Goal: Task Accomplishment & Management: Manage account settings

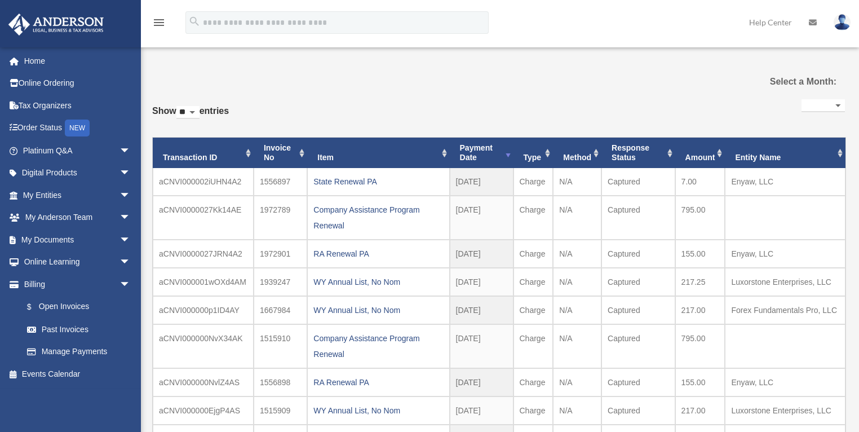
select select
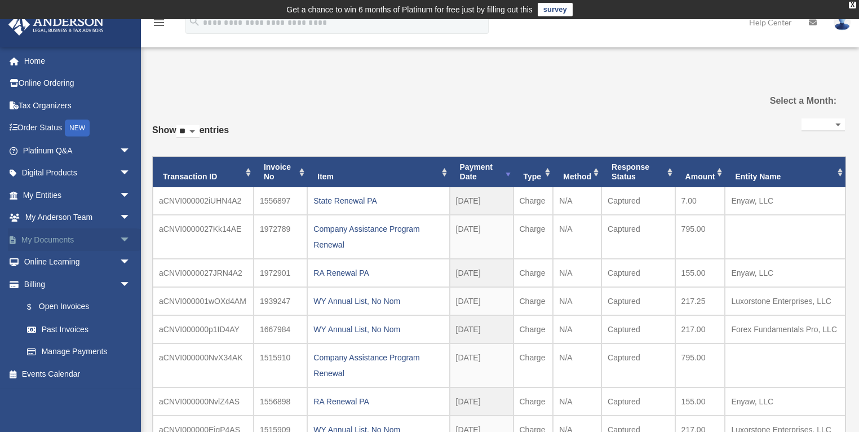
click at [120, 236] on span "arrow_drop_down" at bounding box center [131, 239] width 23 height 23
click at [61, 259] on link "Box" at bounding box center [82, 262] width 132 height 23
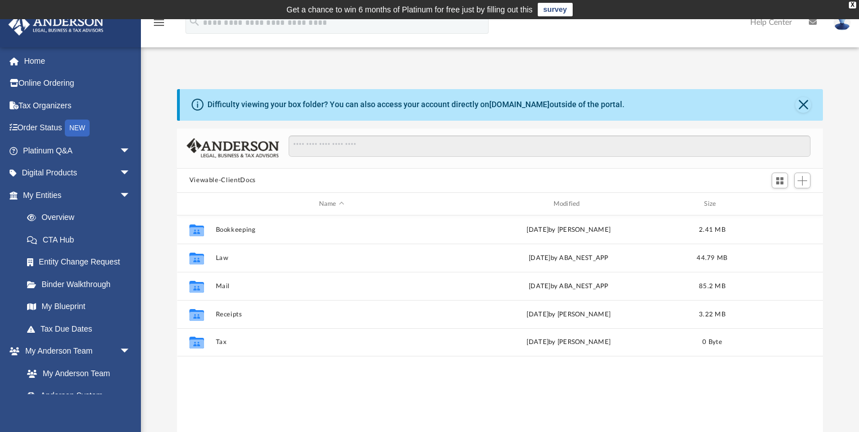
scroll to position [249, 640]
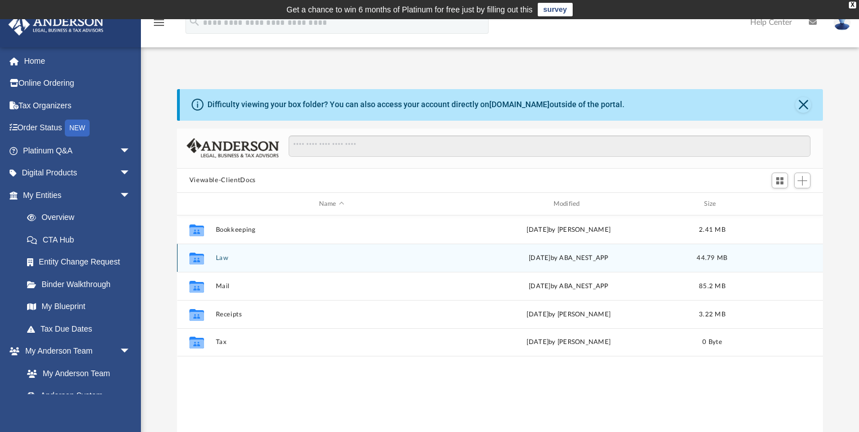
click at [296, 262] on div "Collaborated Folder Law [DATE] by ABA_NEST_APP 44.79 MB" at bounding box center [500, 258] width 647 height 28
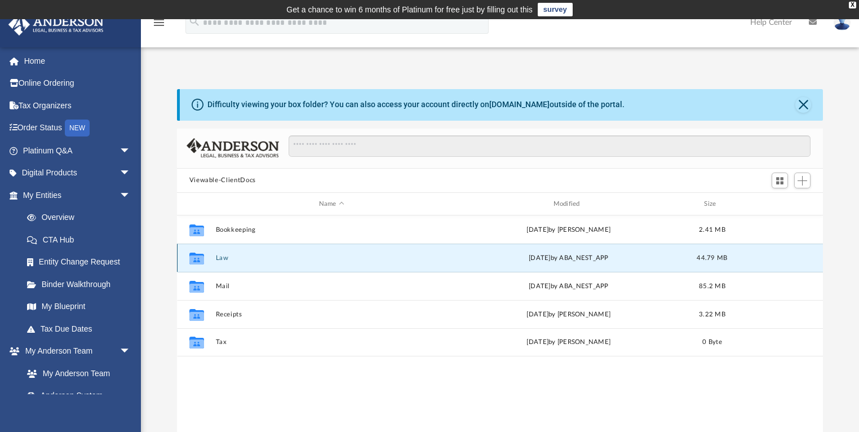
click at [200, 259] on icon "grid" at bounding box center [196, 259] width 15 height 9
click at [301, 258] on button "Law" at bounding box center [331, 257] width 232 height 7
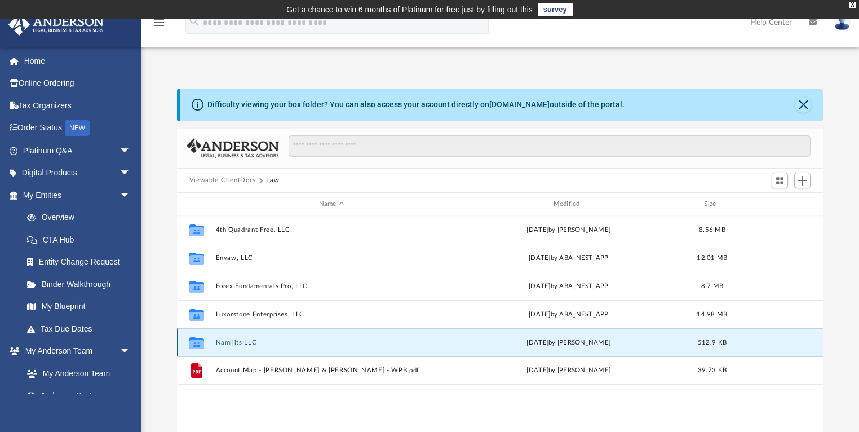
click at [297, 343] on button "Namllits LLC" at bounding box center [331, 342] width 232 height 7
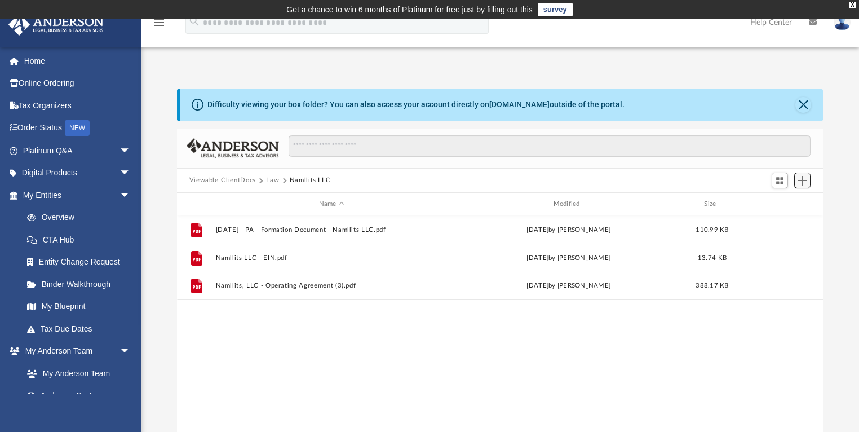
click at [802, 183] on span "Add" at bounding box center [803, 181] width 10 height 10
click at [778, 201] on li "Upload" at bounding box center [787, 203] width 36 height 12
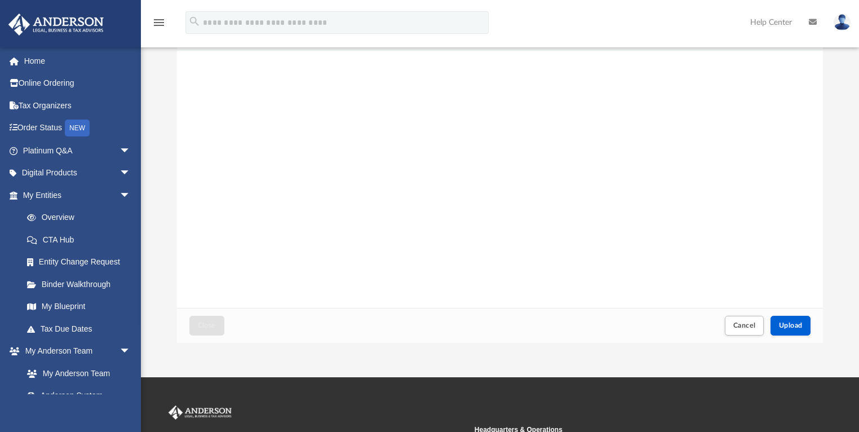
scroll to position [108, 0]
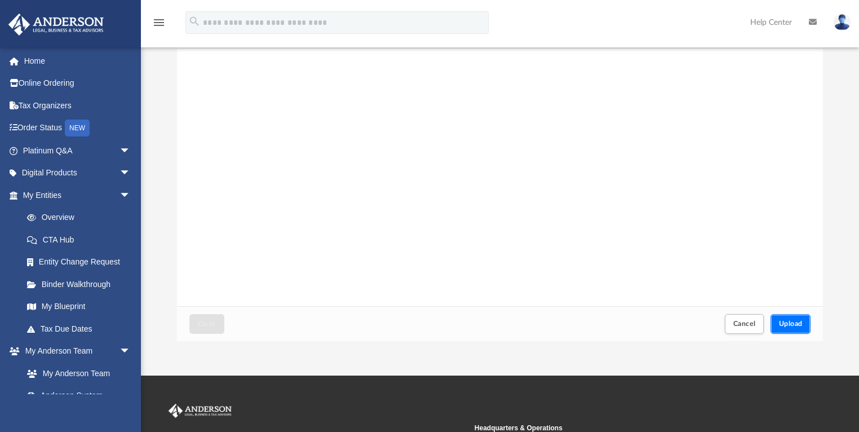
click at [801, 318] on button "Upload" at bounding box center [791, 324] width 41 height 20
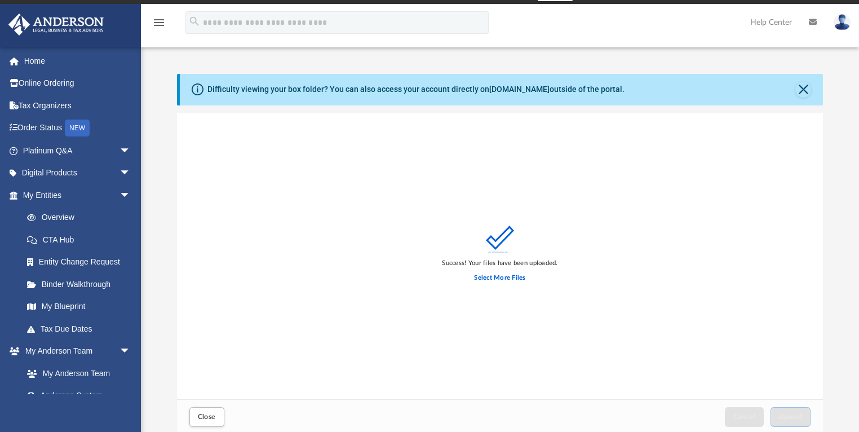
scroll to position [0, 0]
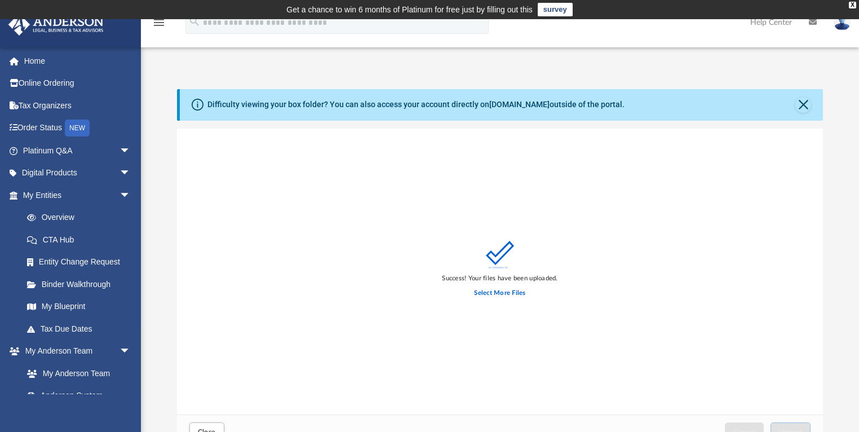
click at [850, 27] on link at bounding box center [842, 22] width 34 height 50
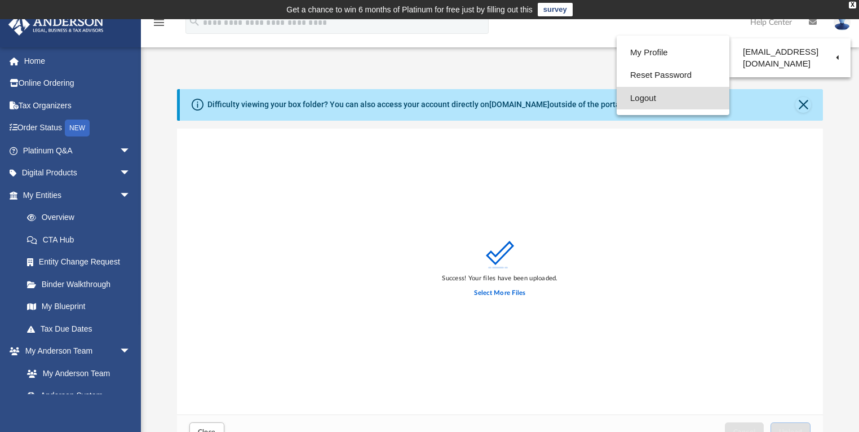
click at [657, 95] on link "Logout" at bounding box center [673, 98] width 113 height 23
